Goal: Task Accomplishment & Management: Manage account settings

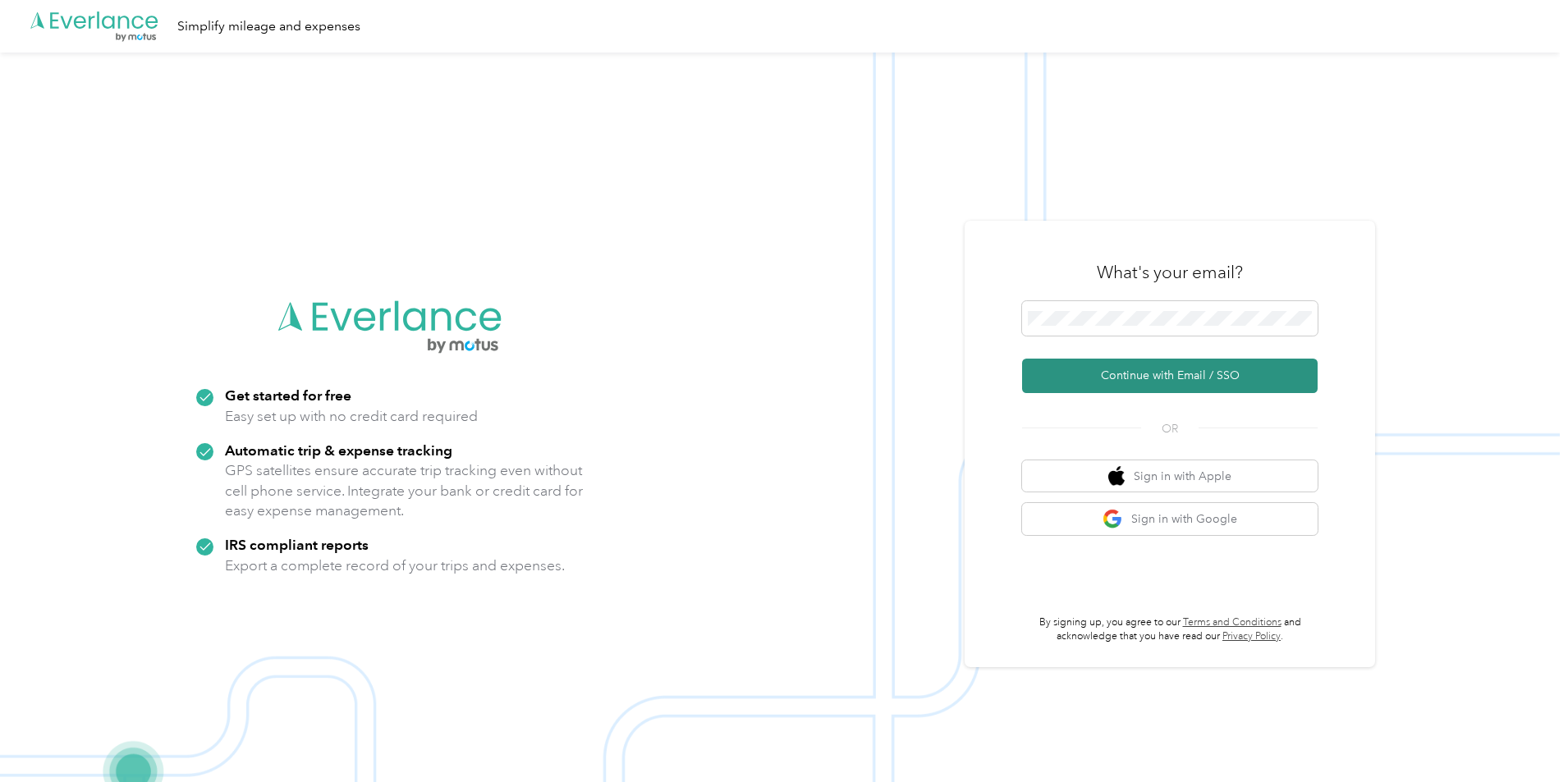
click at [1189, 383] on button "Continue with Email / SSO" at bounding box center [1169, 376] width 295 height 34
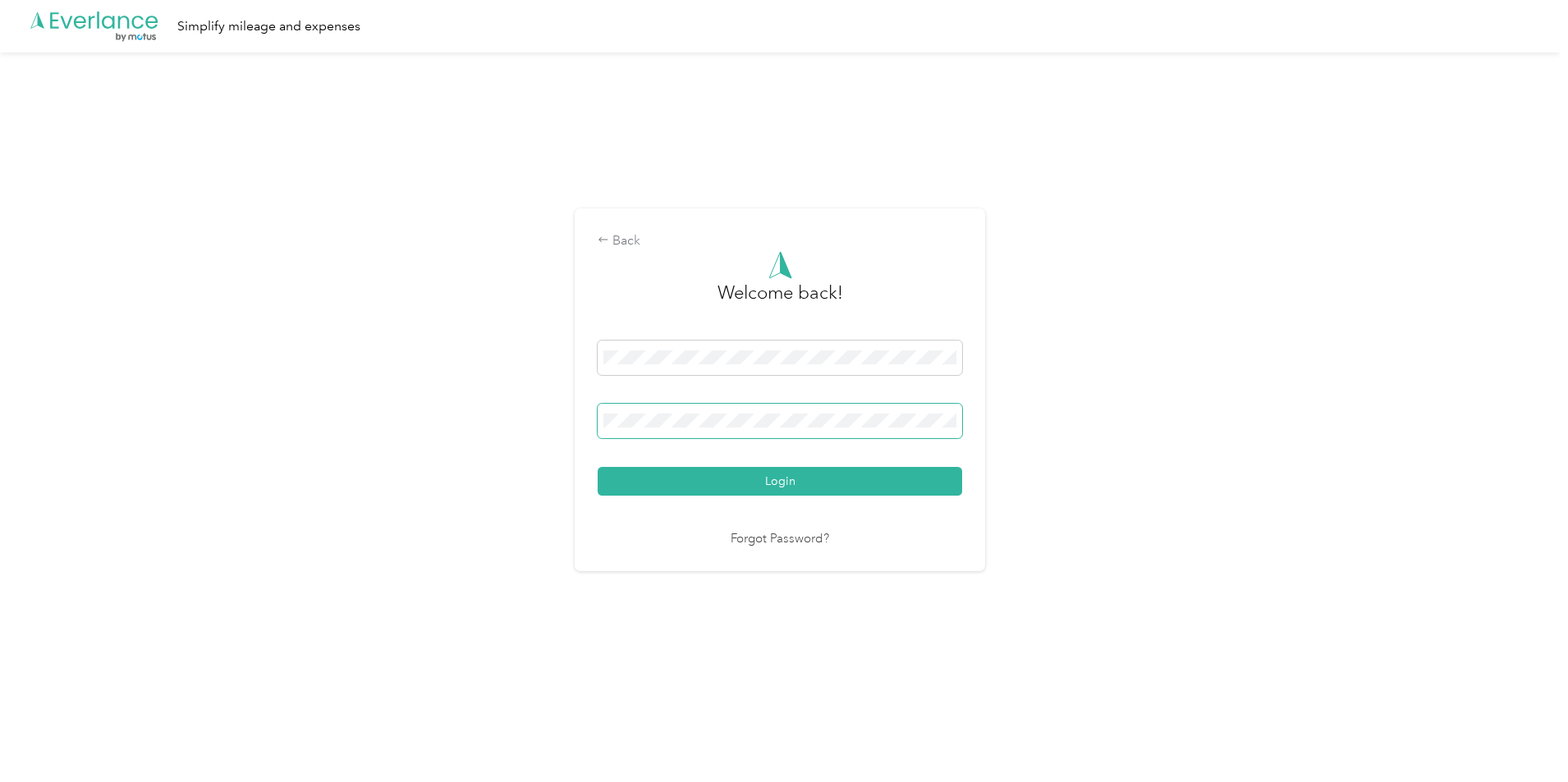
click at [712, 428] on span at bounding box center [780, 420] width 364 height 34
click at [598, 467] on button "Login" at bounding box center [780, 481] width 364 height 29
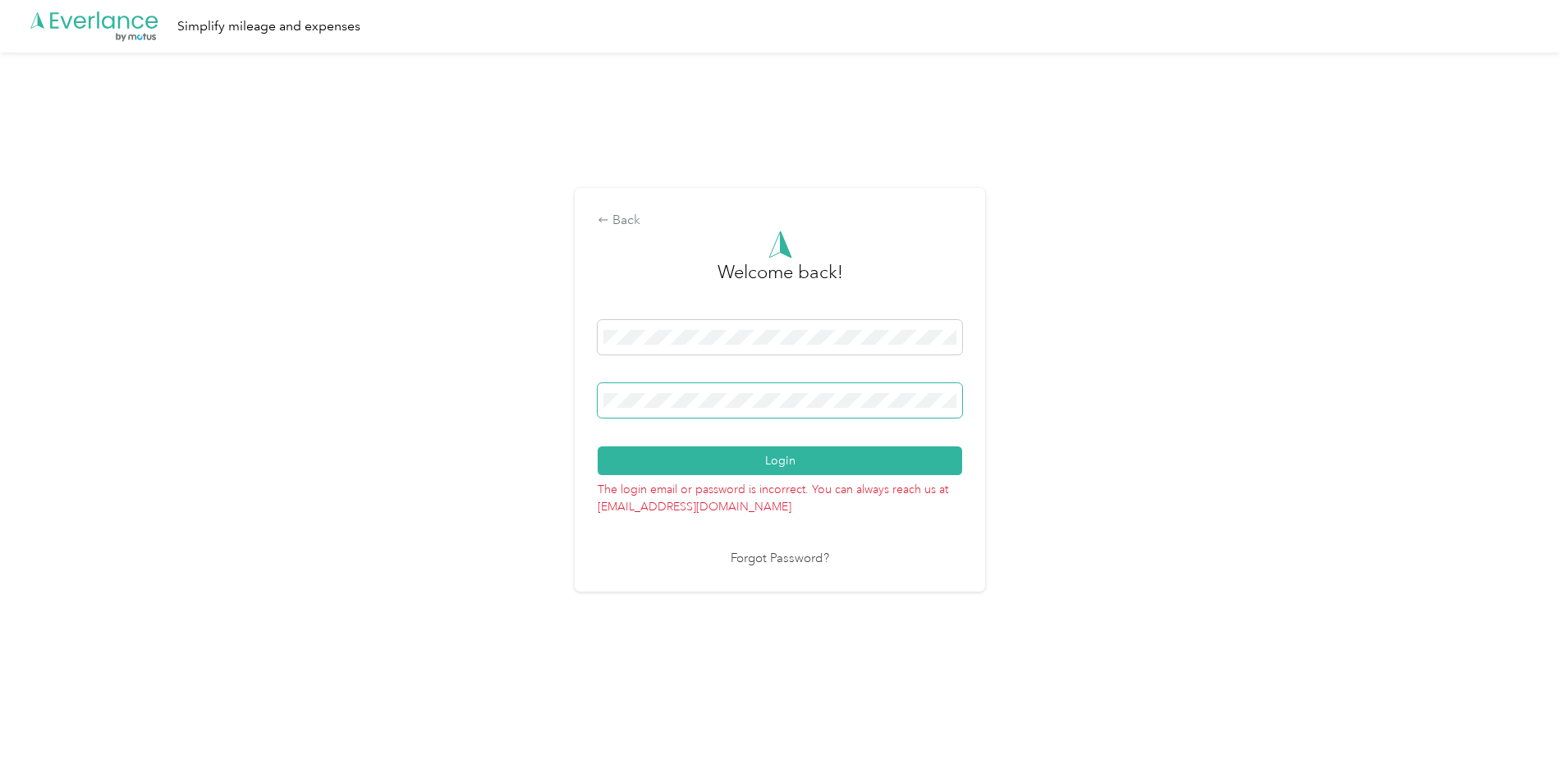
click at [598, 446] on button "Login" at bounding box center [780, 461] width 364 height 29
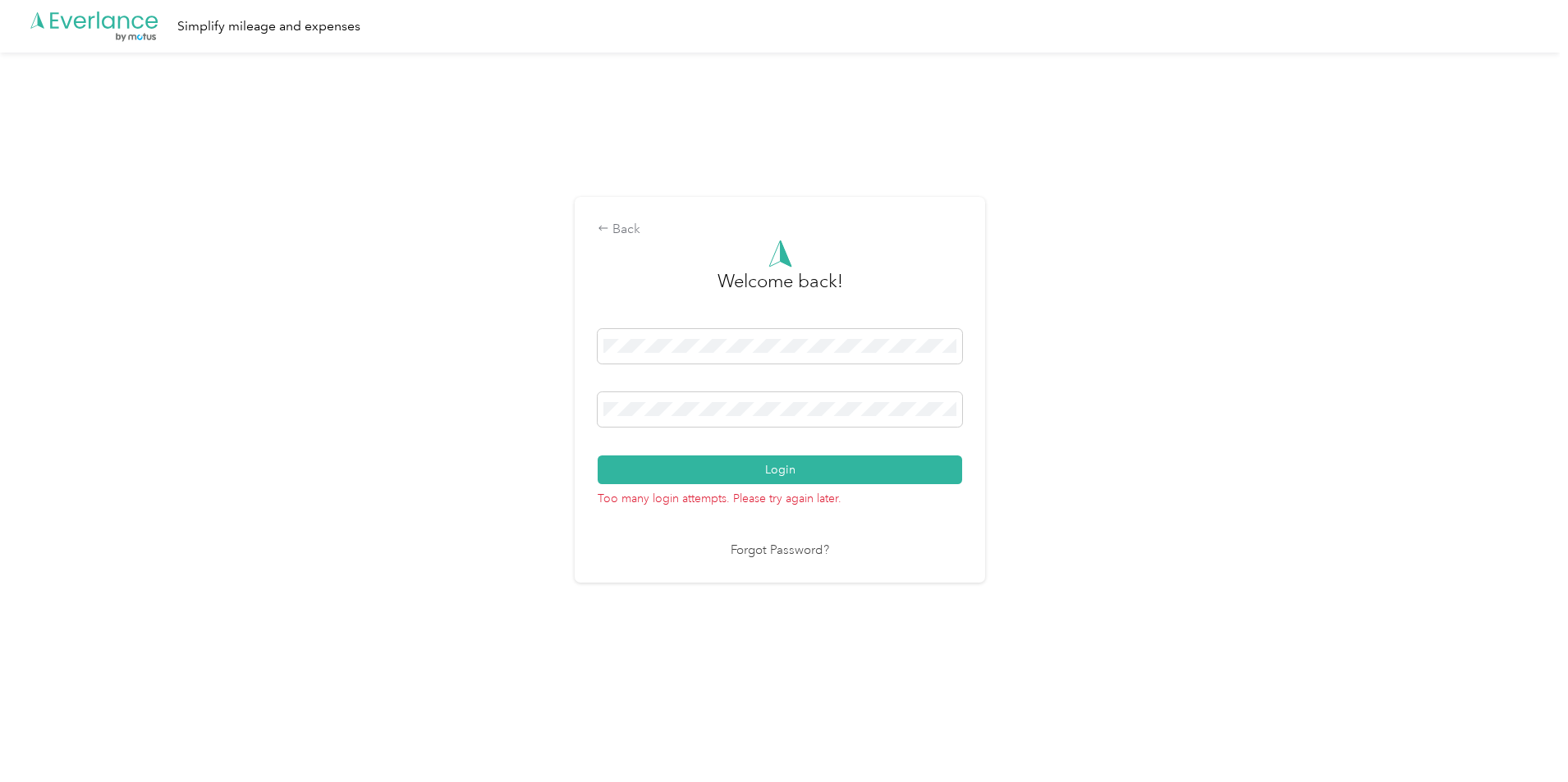
click at [768, 552] on link "Forgot Password?" at bounding box center [780, 551] width 98 height 18
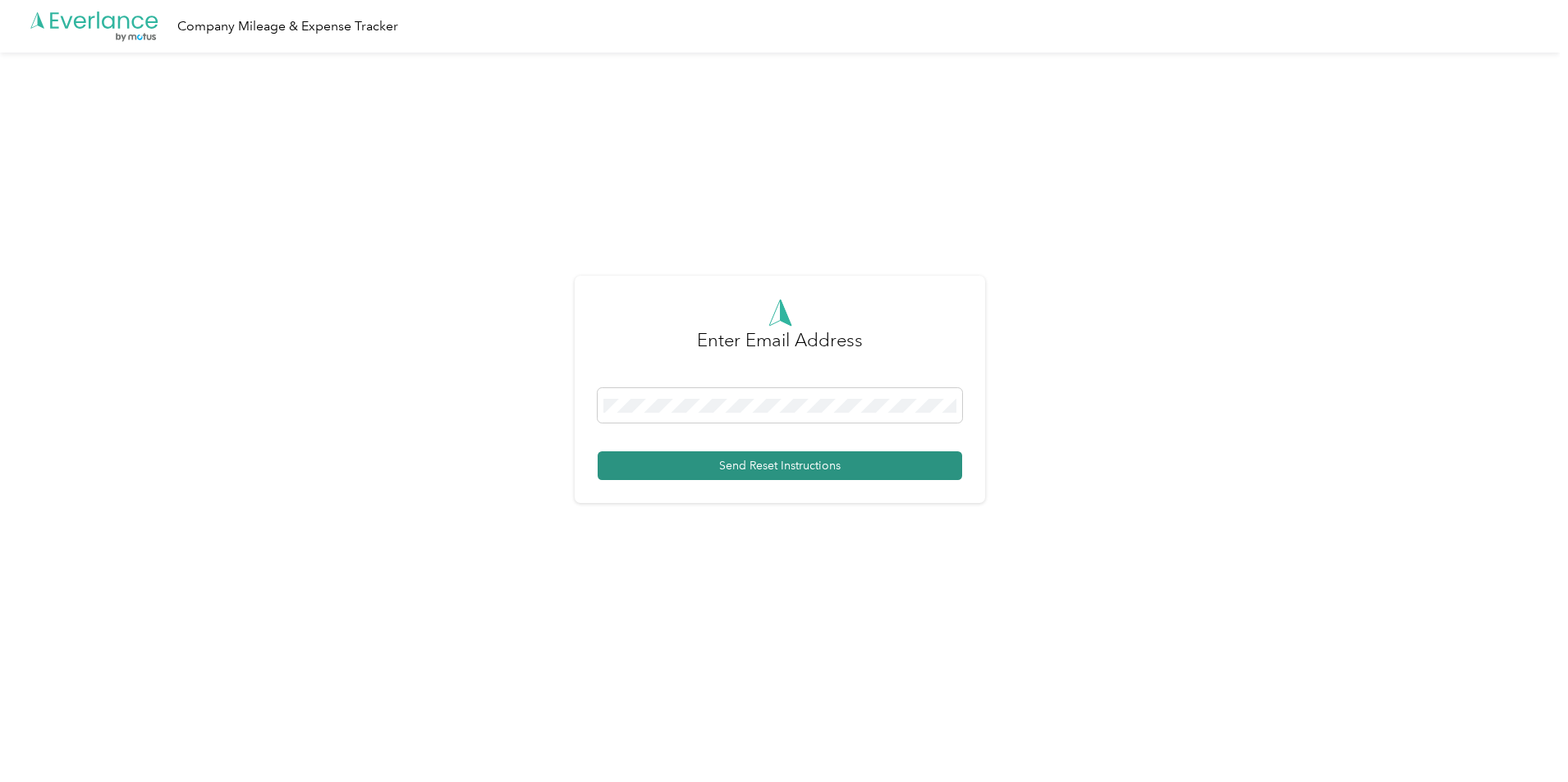
click at [775, 473] on button "Send Reset Instructions" at bounding box center [780, 466] width 364 height 29
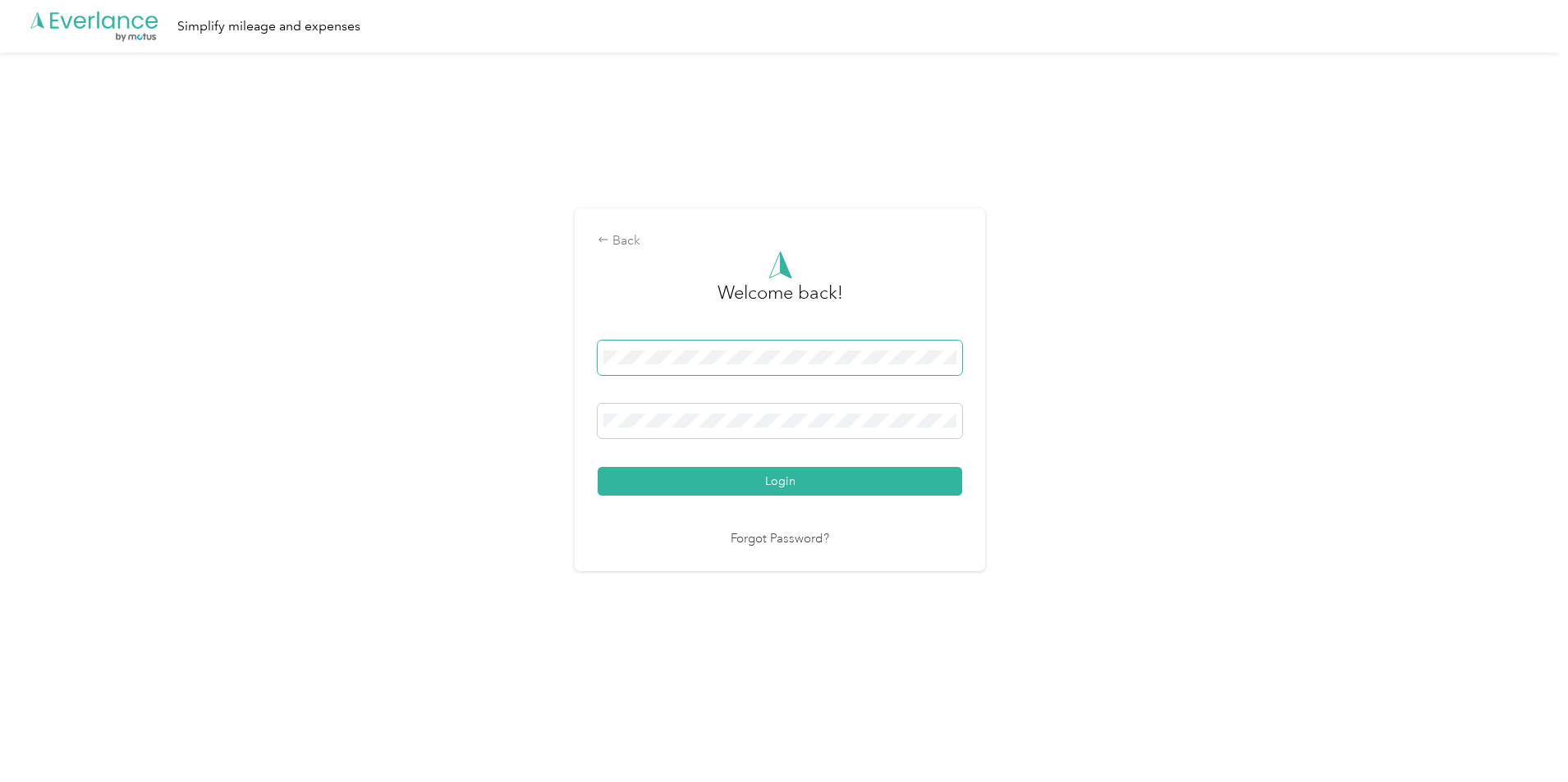
click at [681, 365] on span at bounding box center [780, 357] width 364 height 34
click at [690, 404] on span at bounding box center [780, 420] width 364 height 34
click at [598, 467] on button "Login" at bounding box center [780, 481] width 364 height 29
